Goal: Task Accomplishment & Management: Use online tool/utility

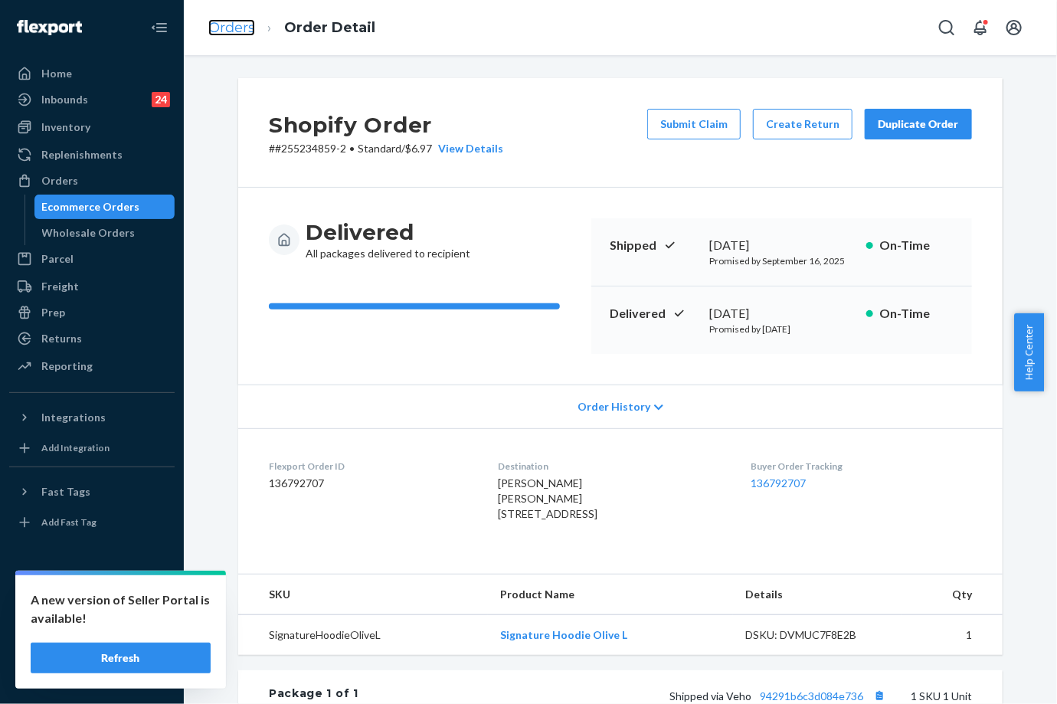
scroll to position [298, 0]
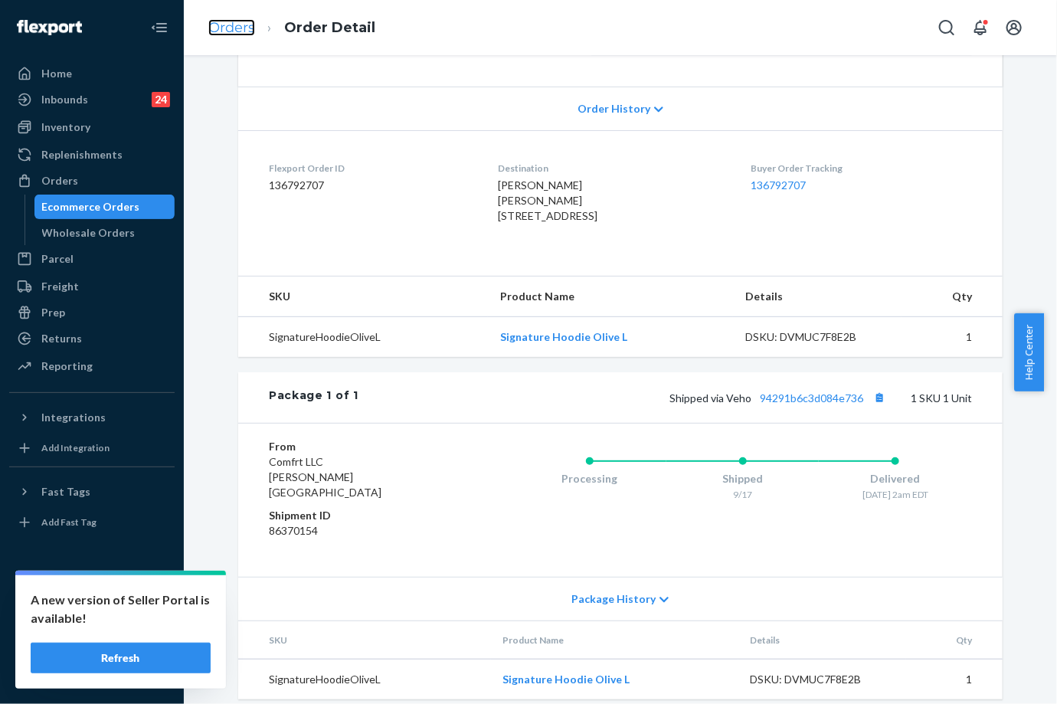
click at [236, 31] on link "Orders" at bounding box center [231, 27] width 47 height 17
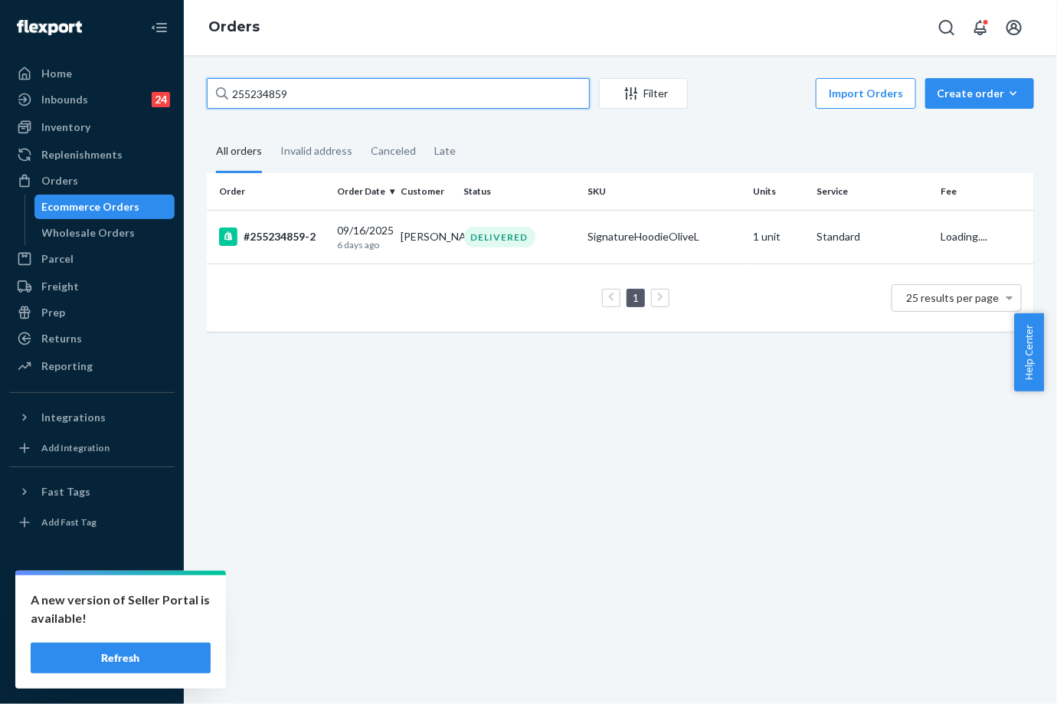
click at [288, 93] on input "255234859" at bounding box center [398, 93] width 383 height 31
paste input "088621"
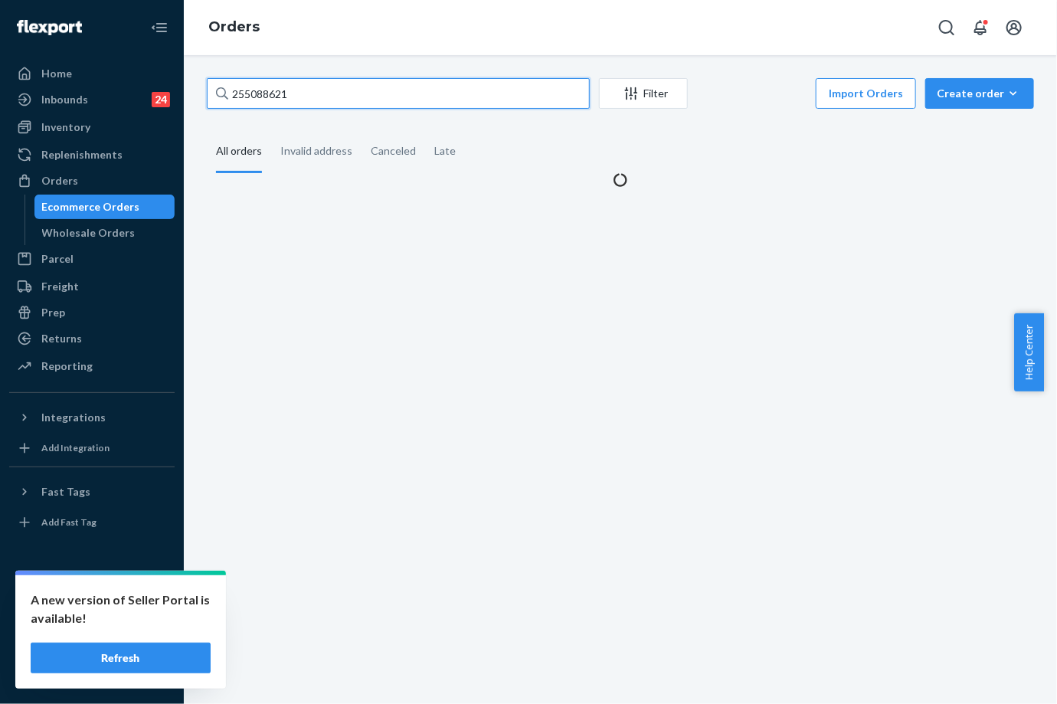
type input "255088621"
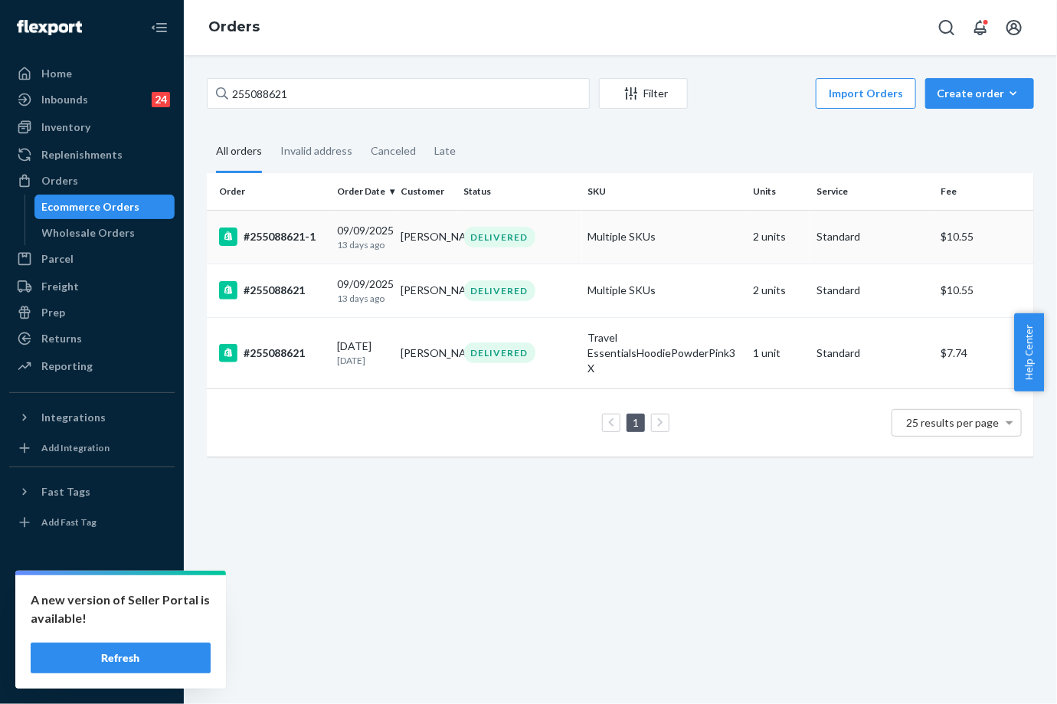
click at [296, 232] on div "#255088621-1" at bounding box center [272, 237] width 106 height 18
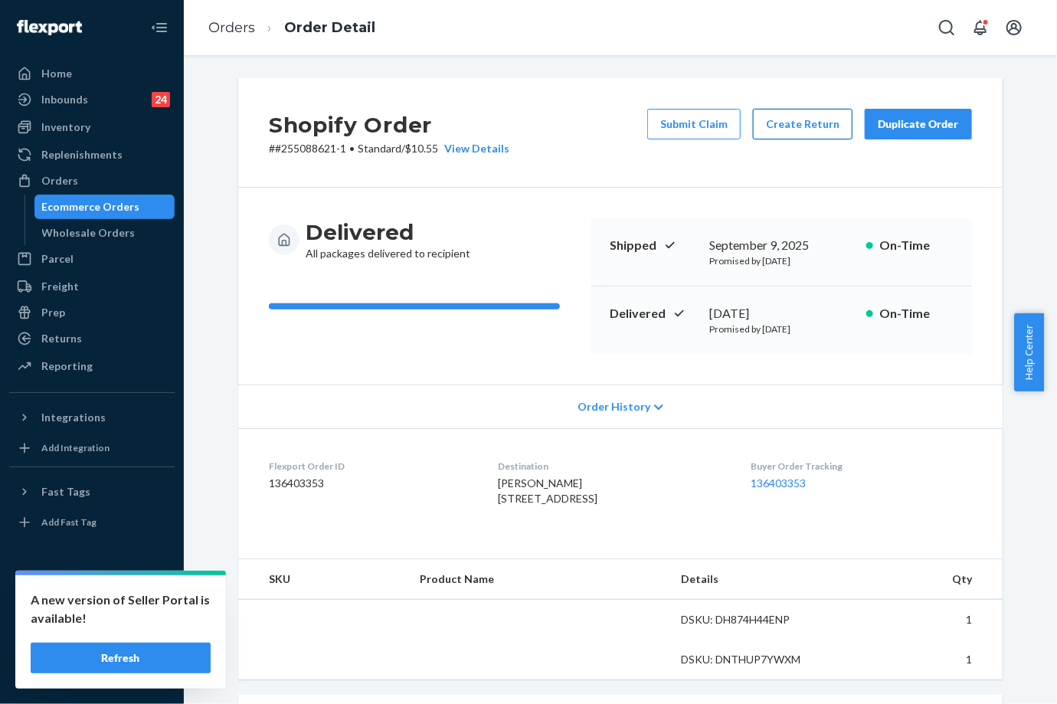
click at [785, 129] on button "Create Return" at bounding box center [803, 124] width 100 height 31
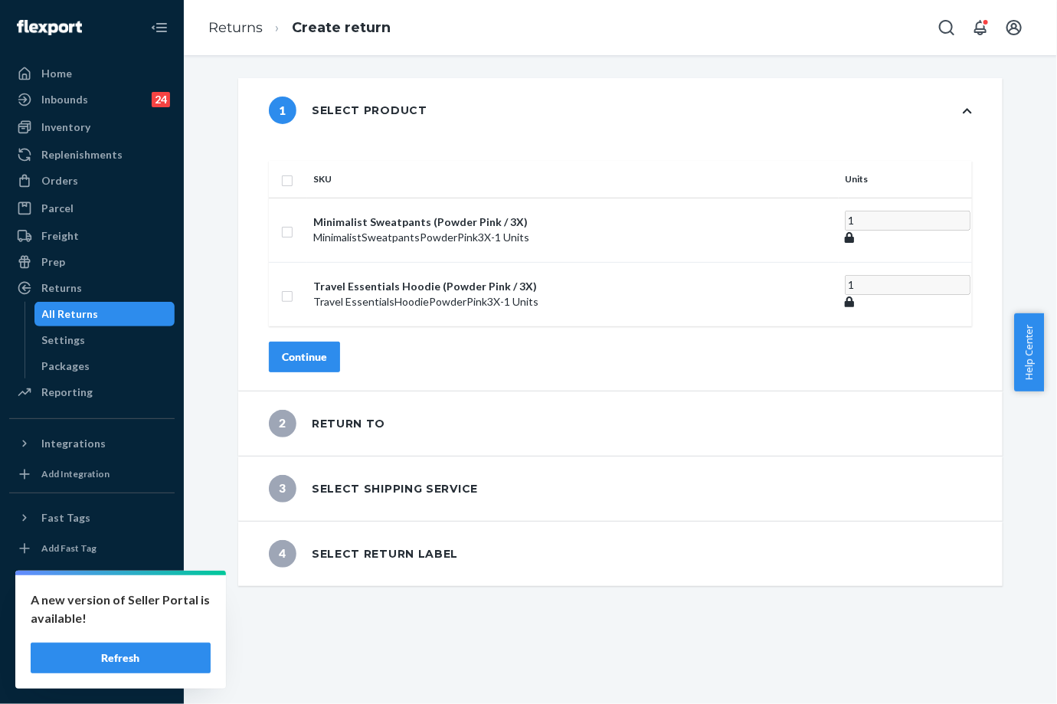
click at [293, 171] on input "checkbox" at bounding box center [287, 179] width 12 height 16
checkbox input "true"
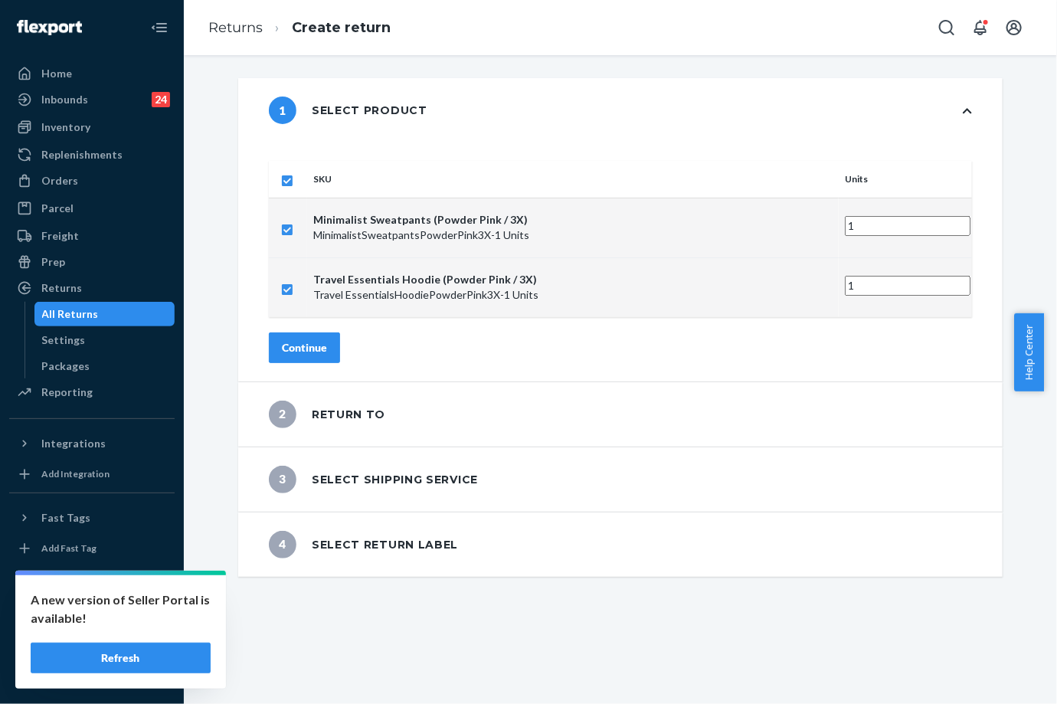
click at [347, 344] on div "SKU Units Minimalist Sweatpants (Powder Pink / 3X) MinimalistSweatpantsPowderPi…" at bounding box center [620, 262] width 765 height 239
click at [340, 337] on button "Continue" at bounding box center [304, 348] width 71 height 31
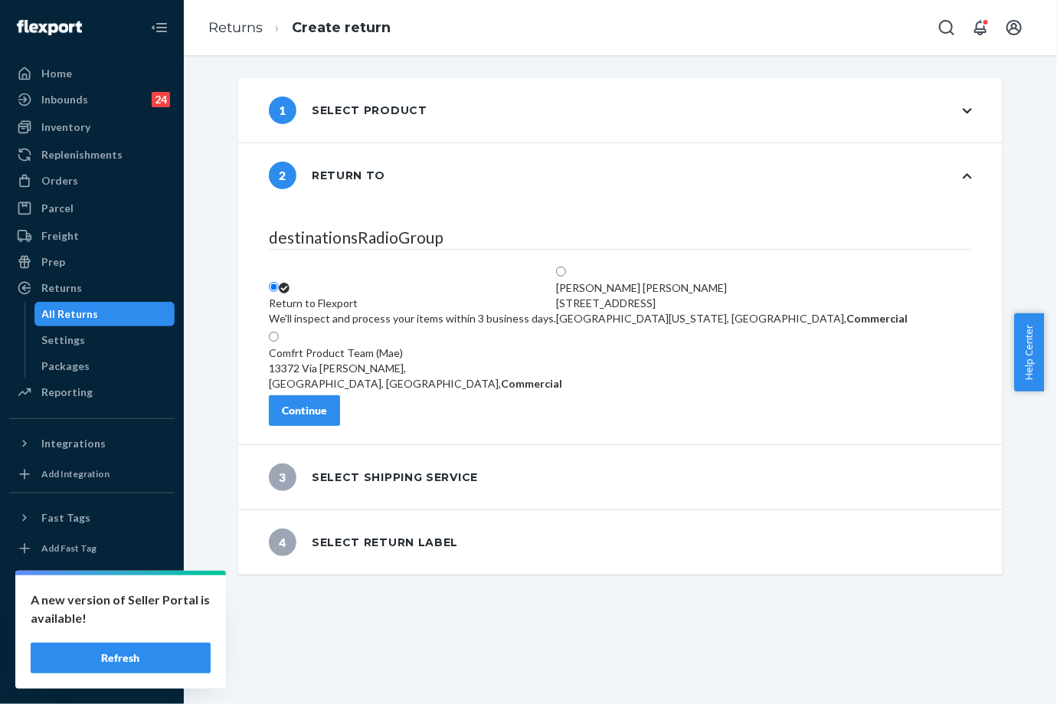
click at [327, 411] on div "Continue" at bounding box center [304, 410] width 45 height 15
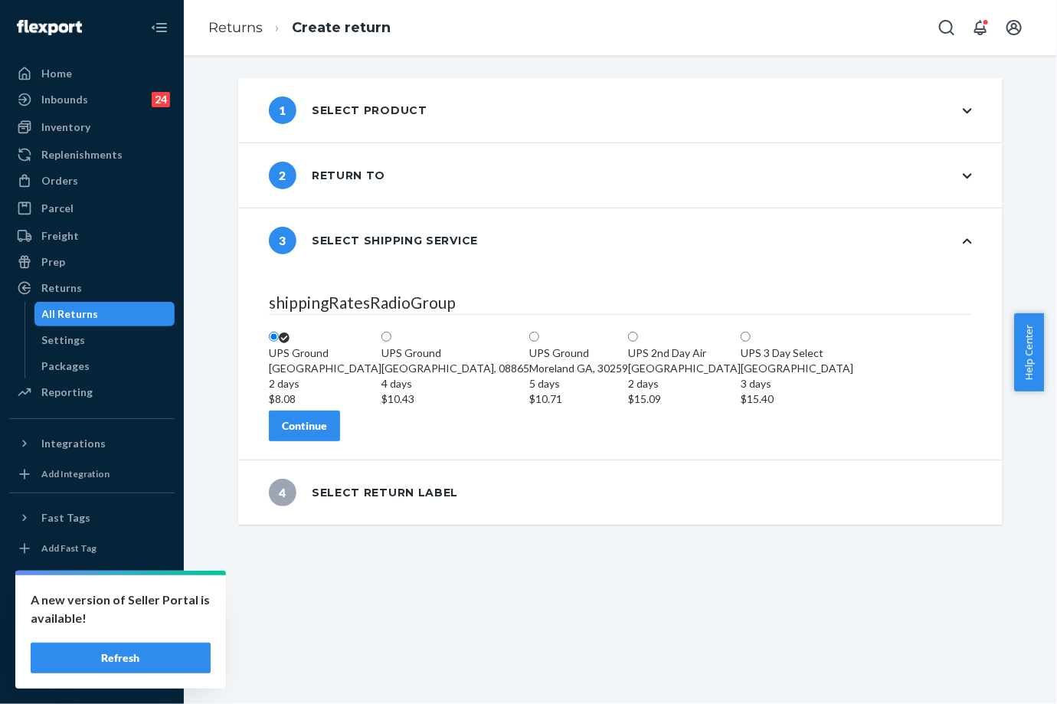
click at [327, 434] on div "Continue" at bounding box center [304, 425] width 45 height 15
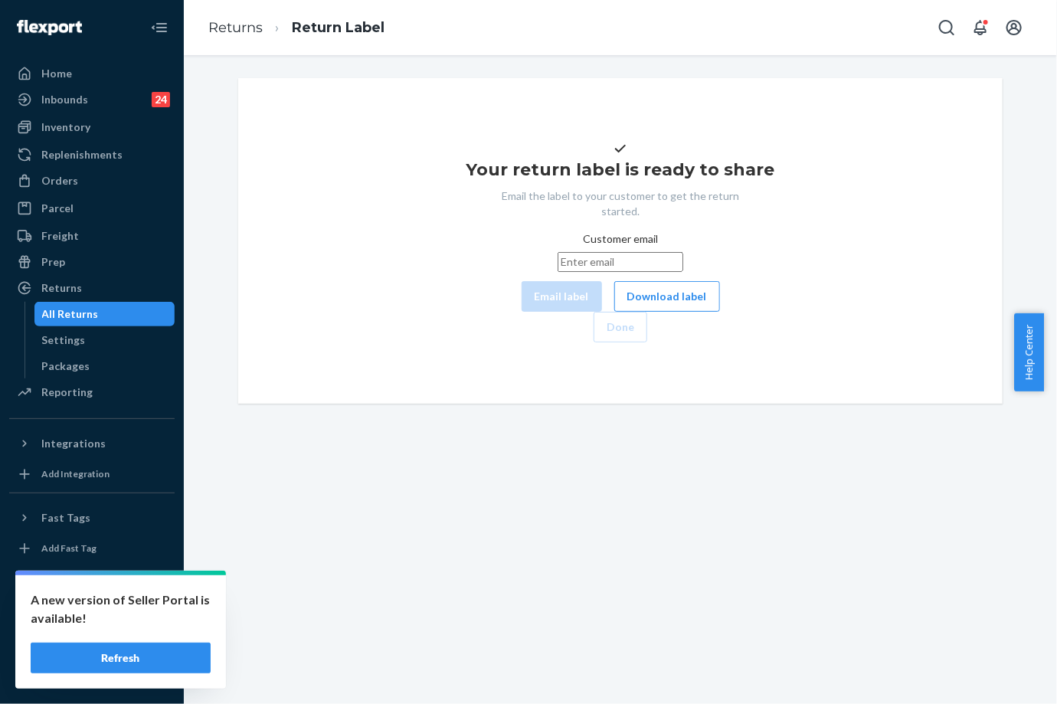
drag, startPoint x: 588, startPoint y: 310, endPoint x: 562, endPoint y: 325, distance: 30.2
click at [584, 272] on input "Customer email" at bounding box center [621, 262] width 126 height 20
paste input "[EMAIL_ADDRESS][DOMAIN_NAME]"
type input "[EMAIL_ADDRESS][DOMAIN_NAME]"
click at [522, 312] on button "Email label" at bounding box center [562, 296] width 80 height 31
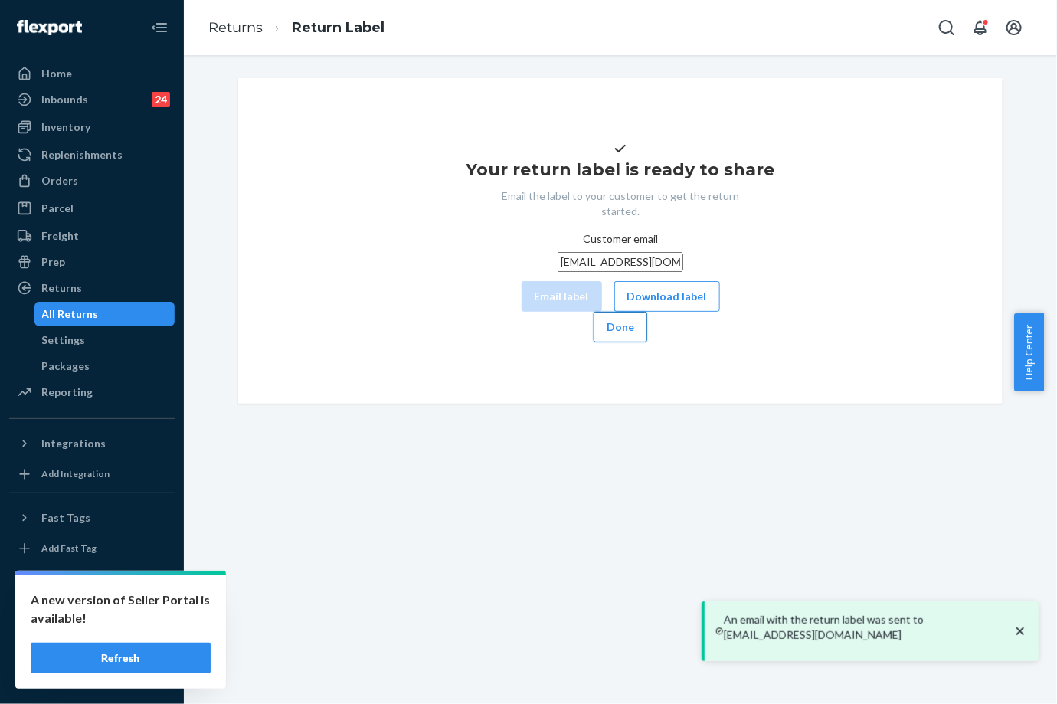
click at [647, 342] on button "Done" at bounding box center [621, 327] width 54 height 31
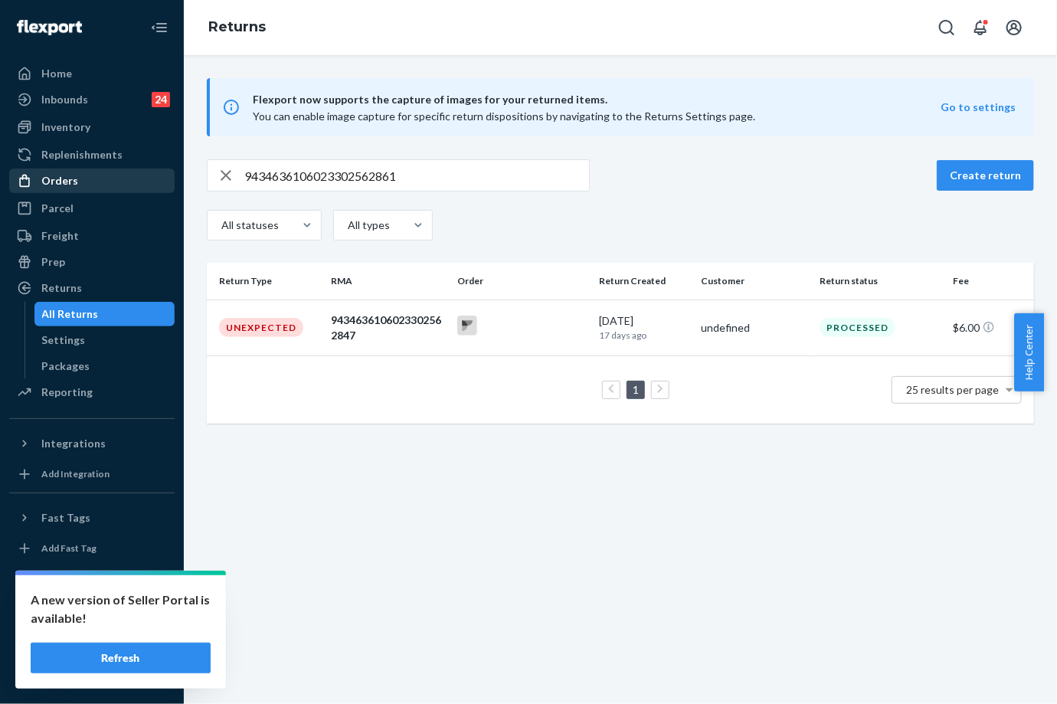
click at [110, 184] on div "Orders" at bounding box center [92, 180] width 162 height 21
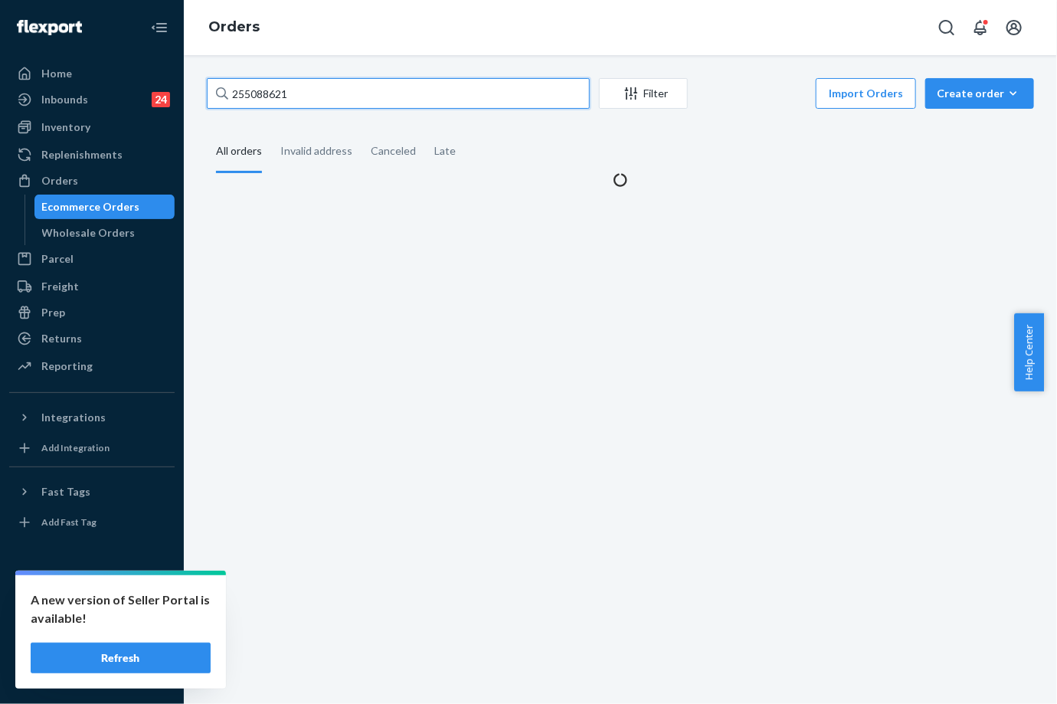
click at [276, 98] on input "255088621" at bounding box center [398, 93] width 383 height 31
paste input "13093"
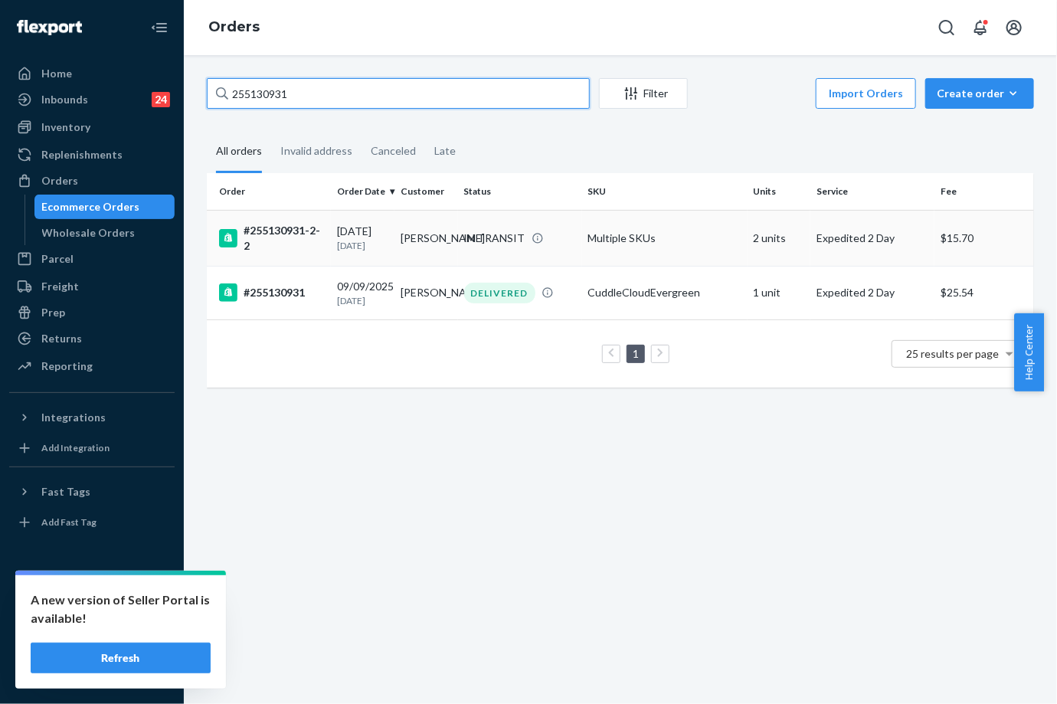
type input "255130931"
click at [460, 256] on td "IN TRANSIT" at bounding box center [520, 238] width 124 height 56
